Goal: Transaction & Acquisition: Purchase product/service

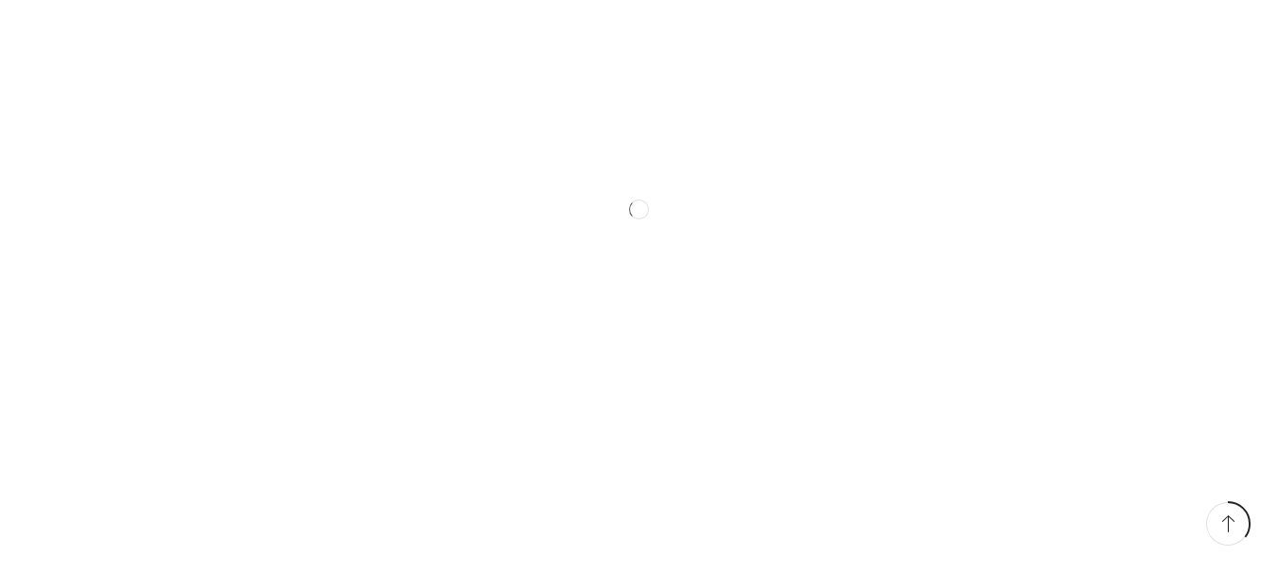
scroll to position [1324, 0]
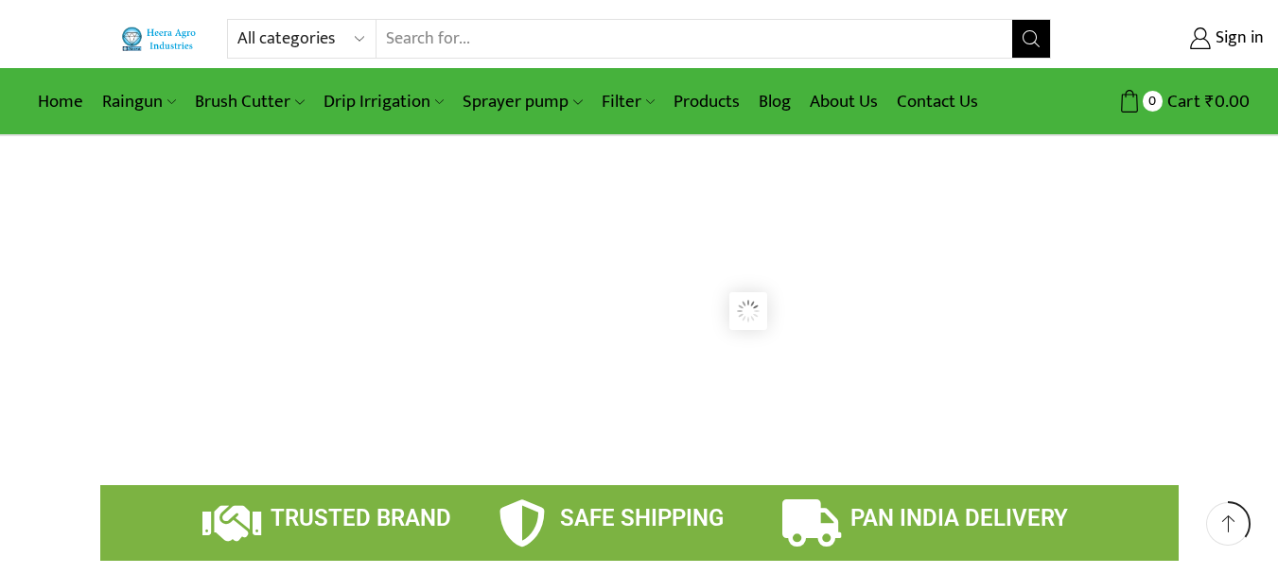
scroll to position [1324, 0]
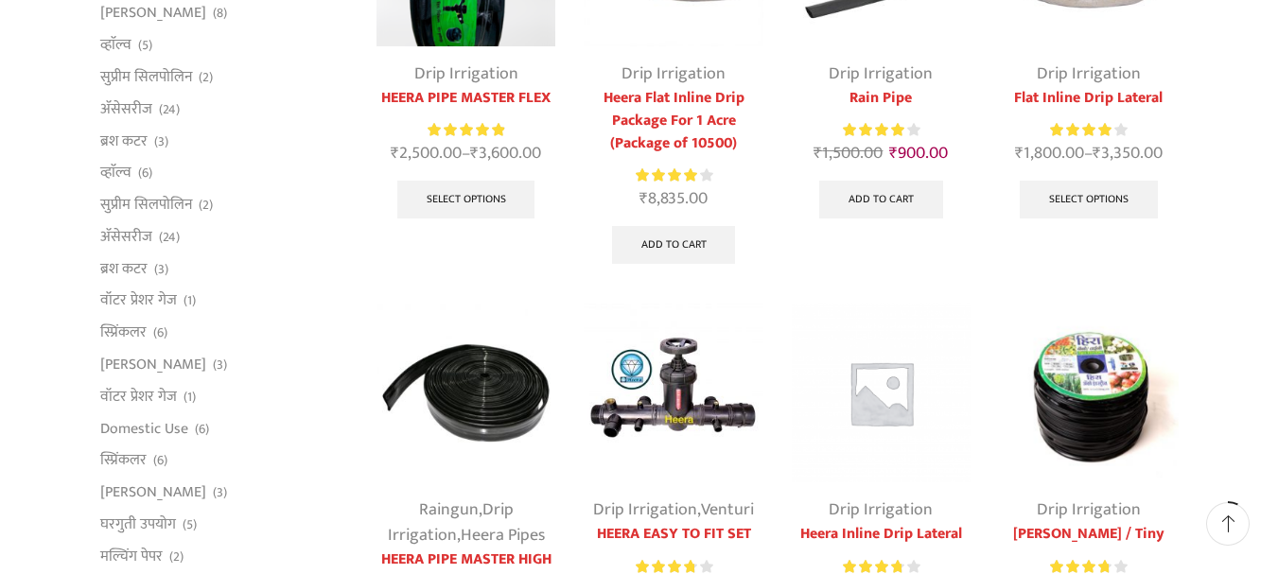
scroll to position [95, 0]
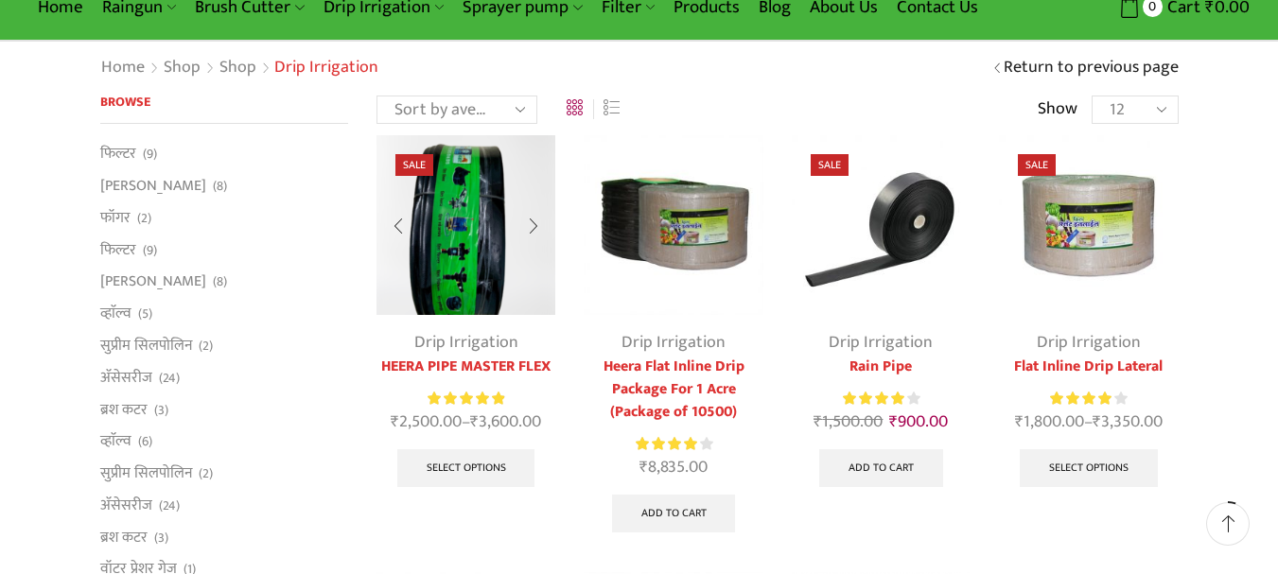
click at [444, 270] on img at bounding box center [465, 224] width 179 height 179
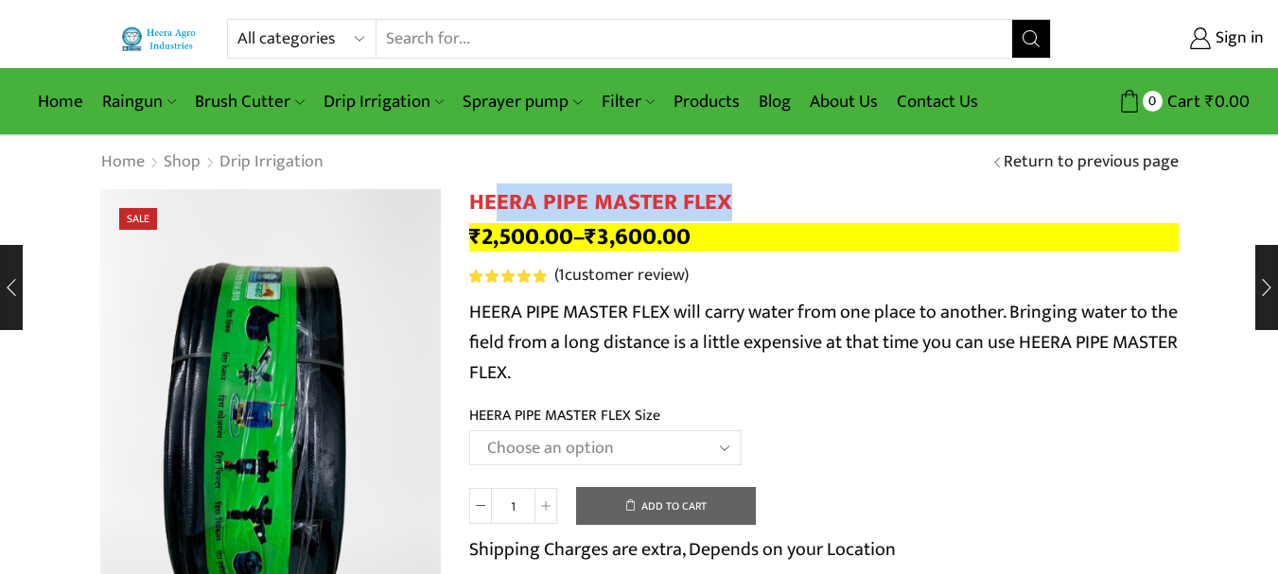
drag, startPoint x: 743, startPoint y: 200, endPoint x: 491, endPoint y: 198, distance: 252.5
click at [492, 198] on h1 "HEERA PIPE MASTER FLEX" at bounding box center [823, 202] width 709 height 27
drag, startPoint x: 472, startPoint y: 194, endPoint x: 576, endPoint y: 191, distance: 104.1
click at [576, 191] on h1 "HEERA PIPE MASTER FLEX" at bounding box center [823, 202] width 709 height 27
click at [851, 192] on h1 "HEERA PIPE MASTER FLEX" at bounding box center [823, 202] width 709 height 27
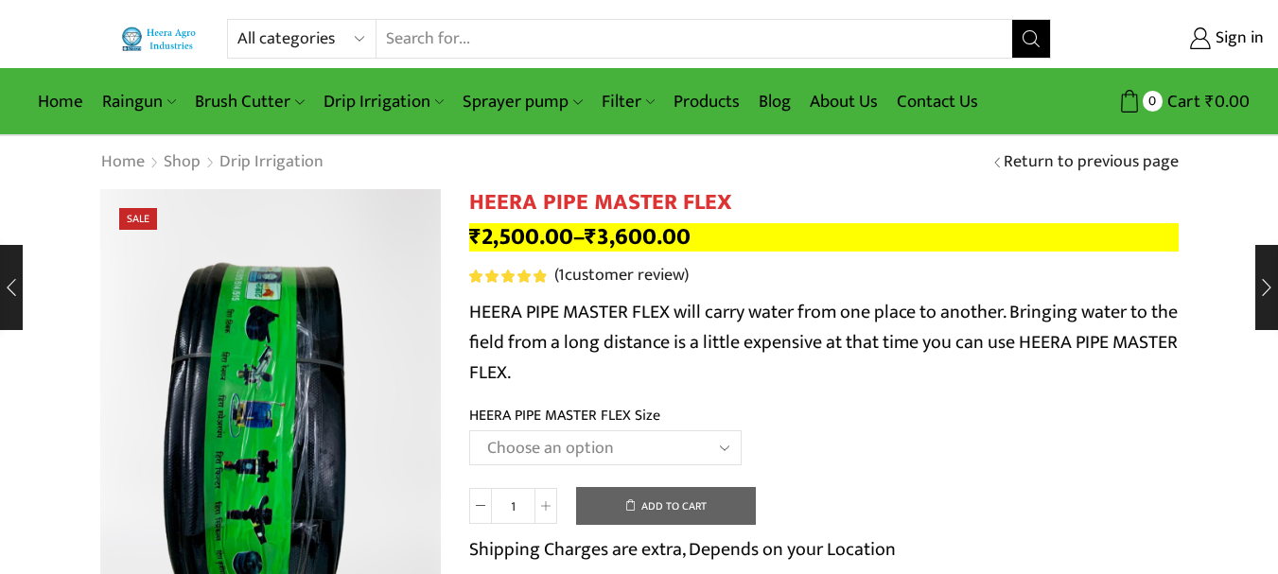
click at [784, 176] on div "Home Shop Drip Irrigation Return to previous page" at bounding box center [639, 162] width 1278 height 53
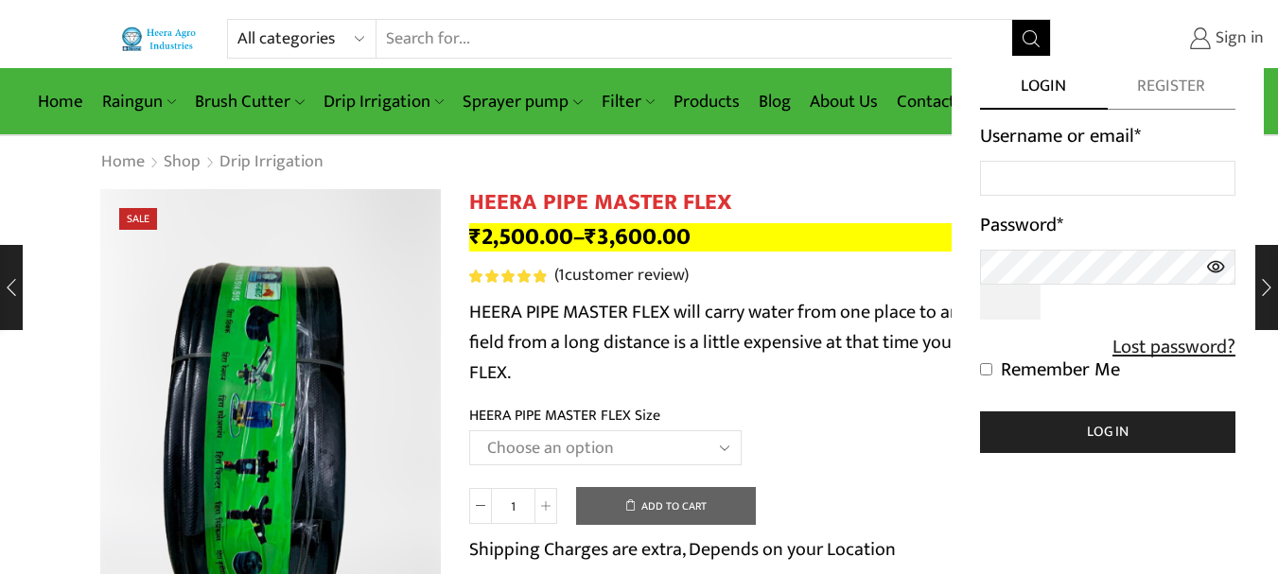
click at [1088, 26] on link "Sign in" at bounding box center [1171, 39] width 184 height 34
